Goal: Navigation & Orientation: Find specific page/section

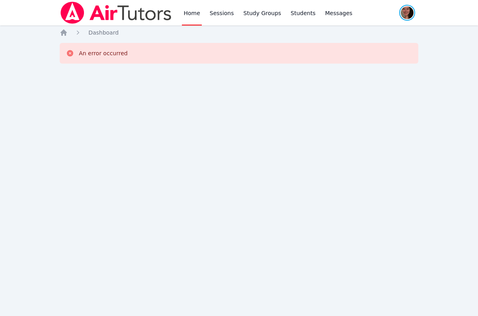
click at [409, 7] on span "button" at bounding box center [407, 13] width 18 height 18
click at [357, 27] on link "Profile" at bounding box center [375, 31] width 76 height 14
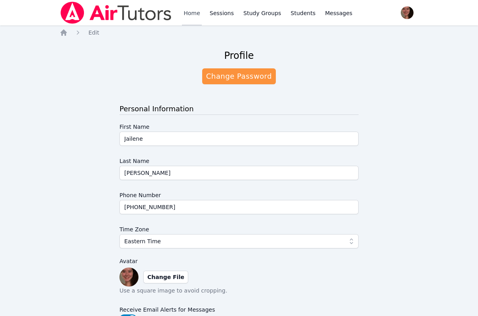
click at [184, 13] on link "Home" at bounding box center [191, 12] width 19 height 25
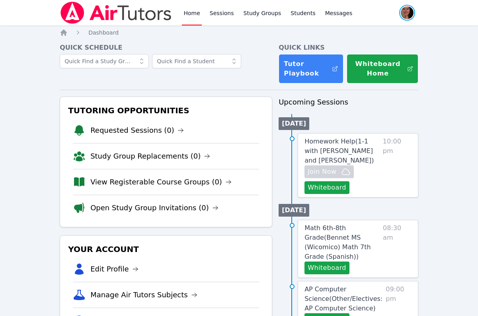
click at [410, 16] on span "button" at bounding box center [407, 13] width 18 height 18
click at [359, 27] on link "Profile" at bounding box center [375, 31] width 76 height 14
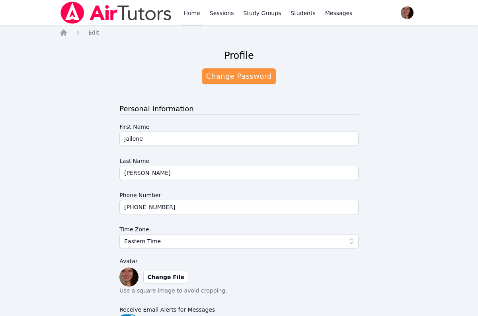
click at [191, 14] on link "Home" at bounding box center [191, 12] width 19 height 25
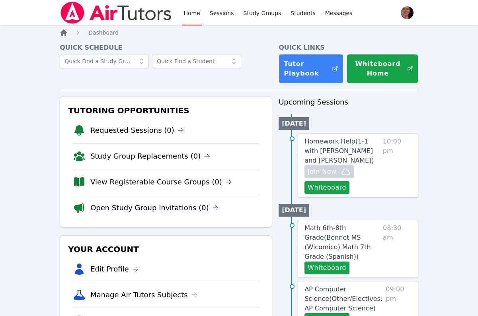
click at [64, 36] on icon "Breadcrumb" at bounding box center [64, 33] width 8 height 8
click at [217, 10] on link "Sessions" at bounding box center [221, 12] width 27 height 25
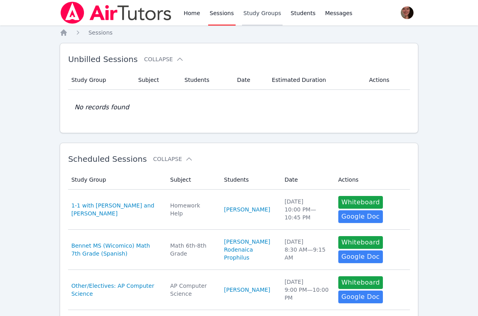
click at [268, 12] on link "Study Groups" at bounding box center [262, 12] width 41 height 25
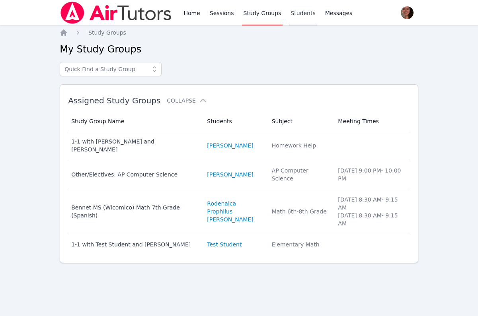
click at [303, 12] on link "Students" at bounding box center [303, 12] width 28 height 25
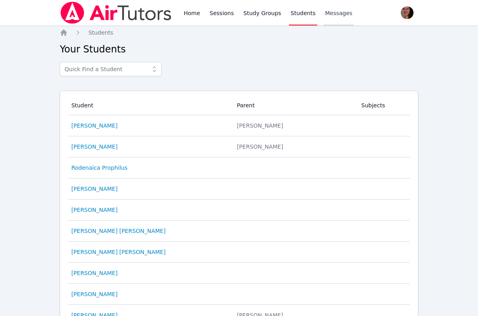
click at [330, 15] on span "Messages" at bounding box center [338, 13] width 27 height 8
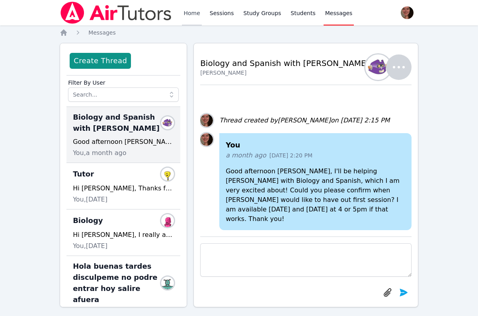
click at [187, 12] on link "Home" at bounding box center [191, 12] width 19 height 25
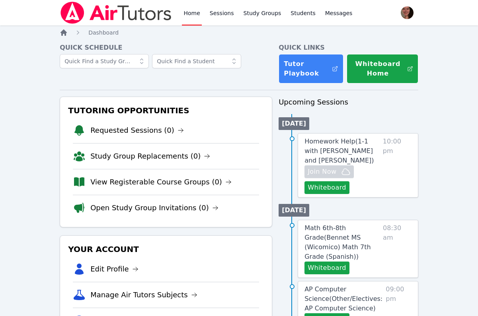
click at [64, 31] on icon "Breadcrumb" at bounding box center [63, 32] width 6 height 6
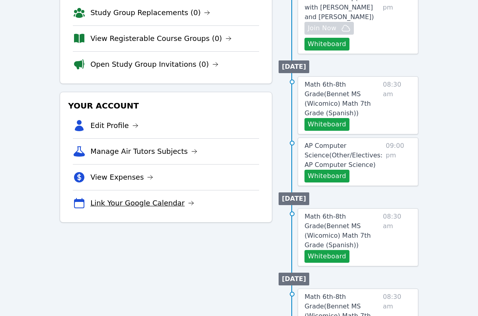
scroll to position [145, 0]
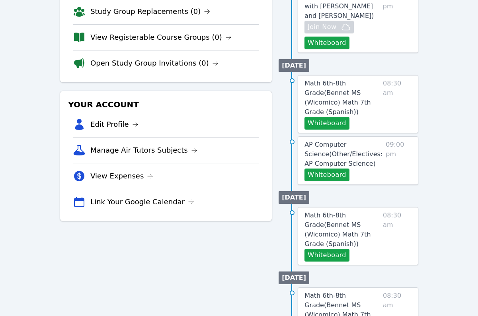
click at [105, 177] on link "View Expenses" at bounding box center [121, 176] width 63 height 11
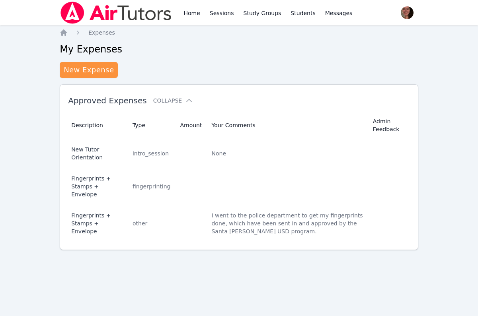
click at [68, 35] on ol "Home Expenses" at bounding box center [87, 33] width 55 height 8
click at [66, 32] on icon "Breadcrumb" at bounding box center [63, 32] width 6 height 6
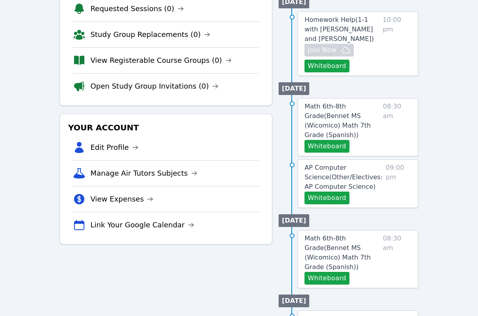
scroll to position [127, 0]
